Goal: Check status: Check status

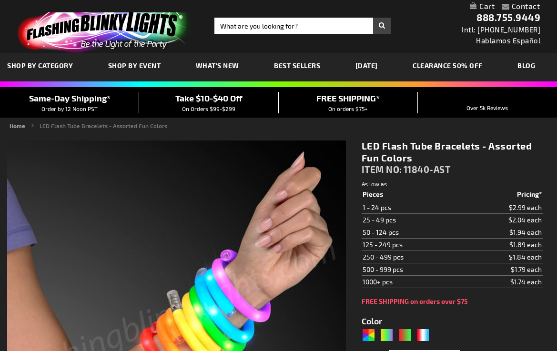
type input "5630"
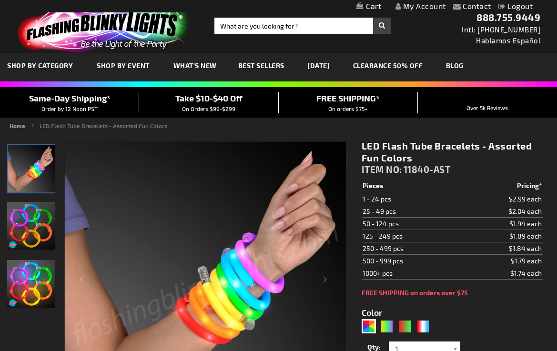
click at [411, 7] on link "My Account" at bounding box center [420, 5] width 50 height 9
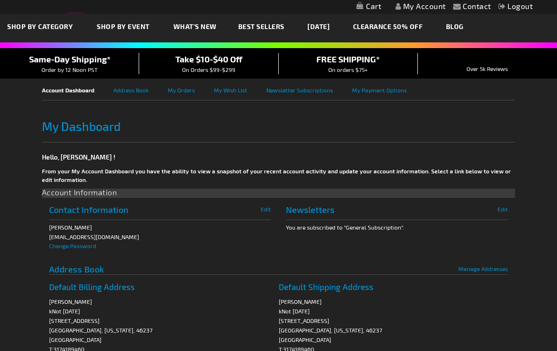
scroll to position [38, 0]
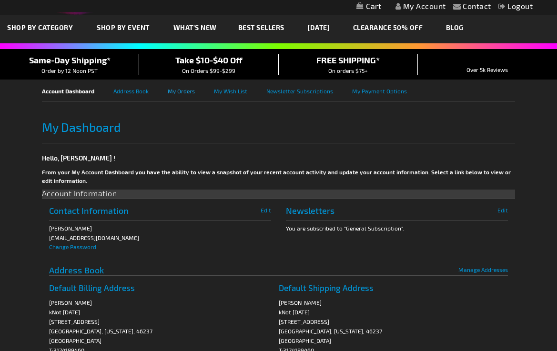
click at [172, 96] on link "My Orders" at bounding box center [191, 90] width 46 height 21
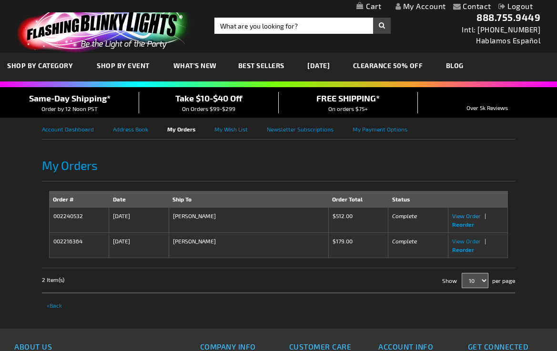
click at [469, 213] on span "View Order" at bounding box center [466, 215] width 29 height 7
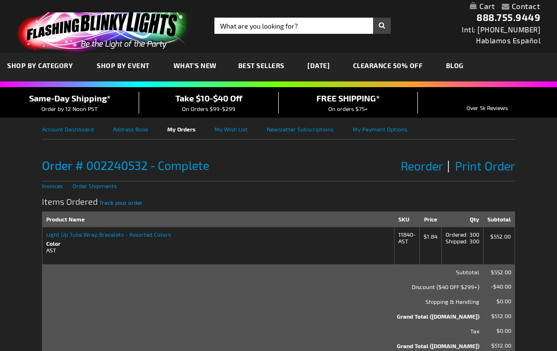
click at [123, 204] on span "Track your order" at bounding box center [120, 202] width 43 height 7
click at [460, 7] on li "Contact" at bounding box center [472, 7] width 38 height 12
click at [481, 6] on link "Contact" at bounding box center [476, 5] width 29 height 9
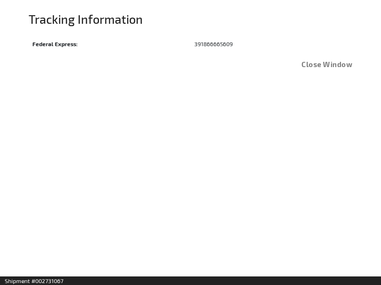
click at [209, 42] on td "391866665609" at bounding box center [271, 44] width 162 height 16
